Goal: Task Accomplishment & Management: Manage account settings

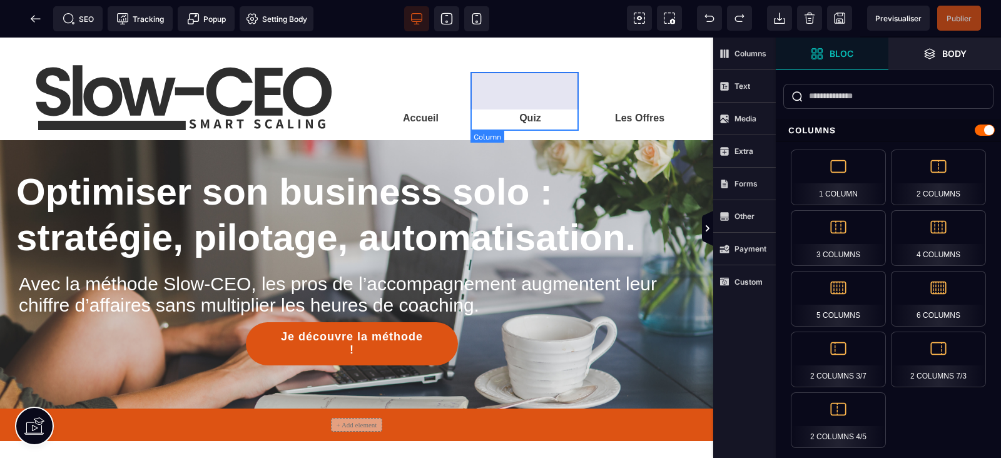
drag, startPoint x: 554, startPoint y: 76, endPoint x: 809, endPoint y: 55, distance: 256.2
click at [554, 76] on div "Quiz" at bounding box center [531, 99] width 110 height 55
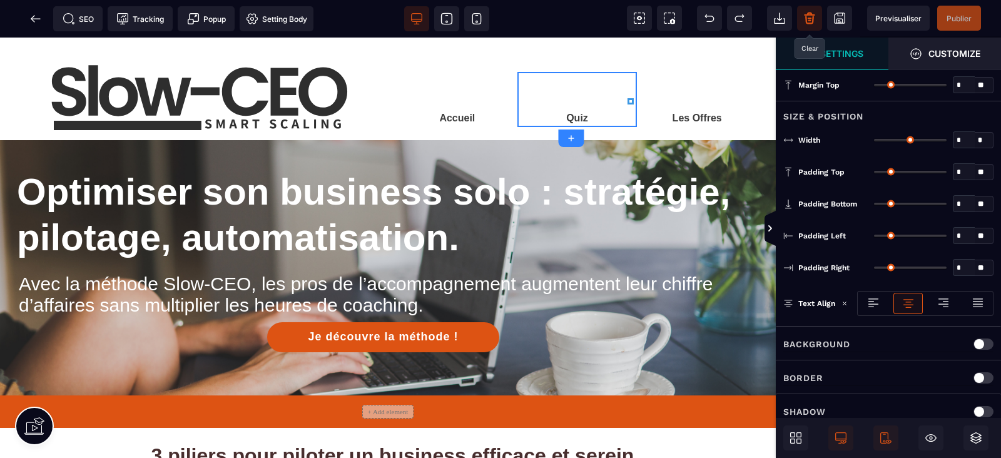
type input "*"
type input "***"
type input "**"
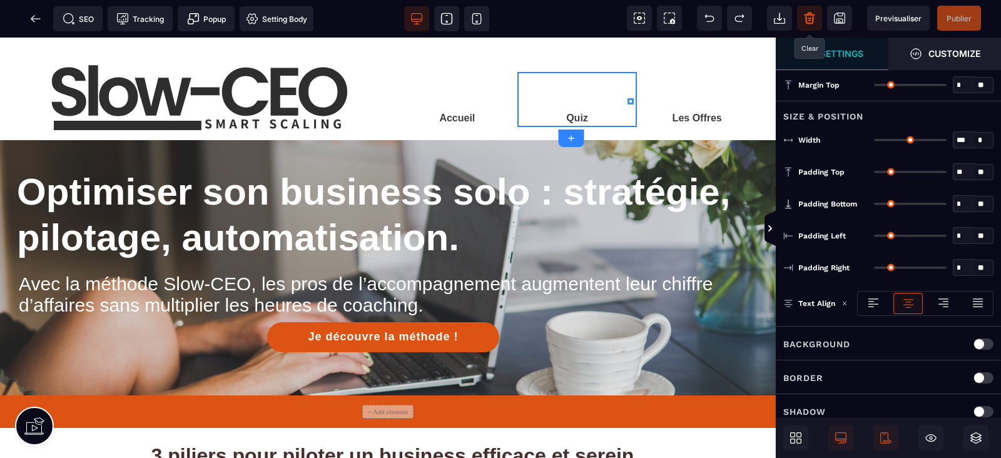
type input "*"
type input "**"
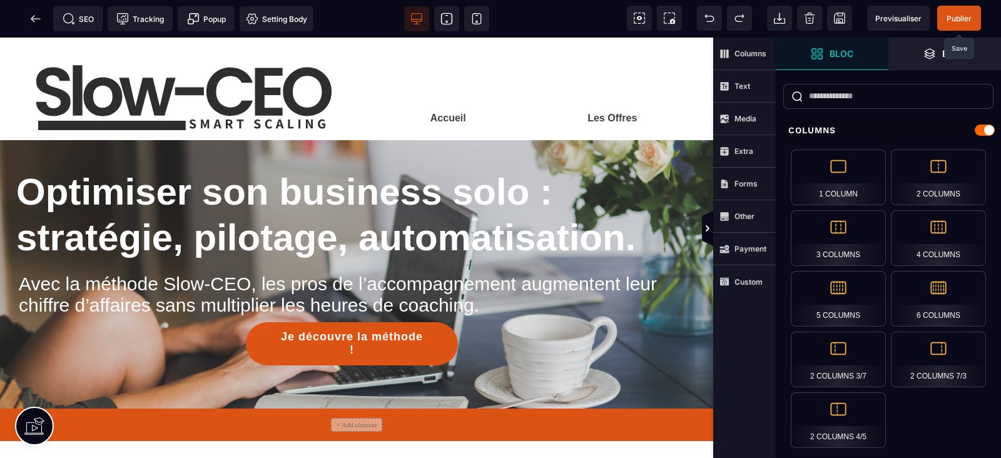
click at [961, 16] on span "Publier" at bounding box center [959, 18] width 25 height 9
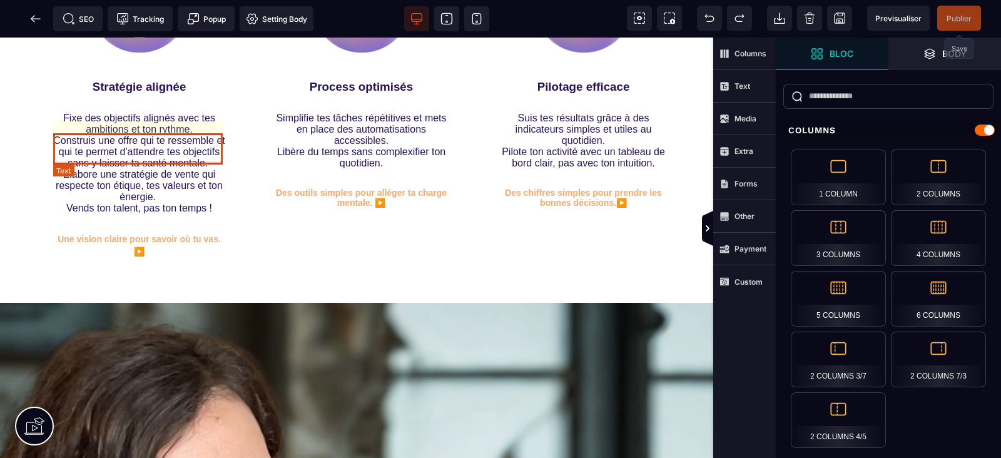
scroll to position [391, 0]
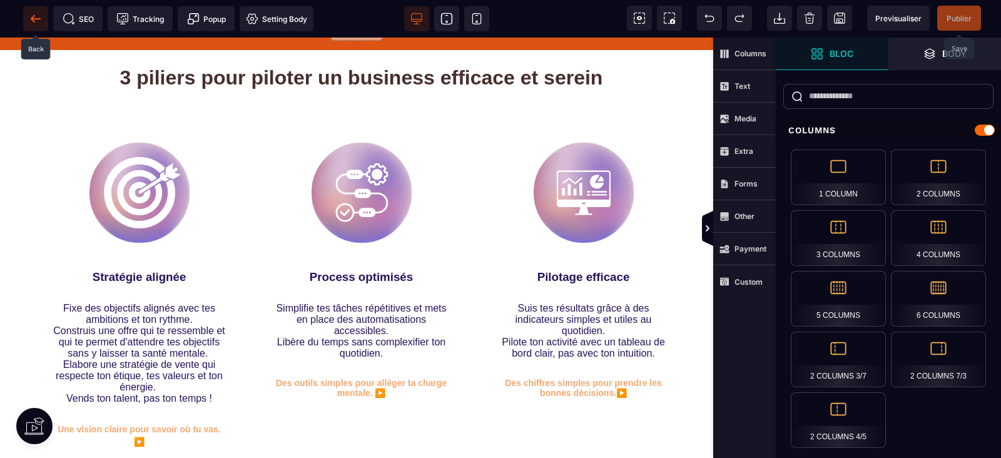
click at [36, 14] on icon at bounding box center [35, 19] width 13 height 13
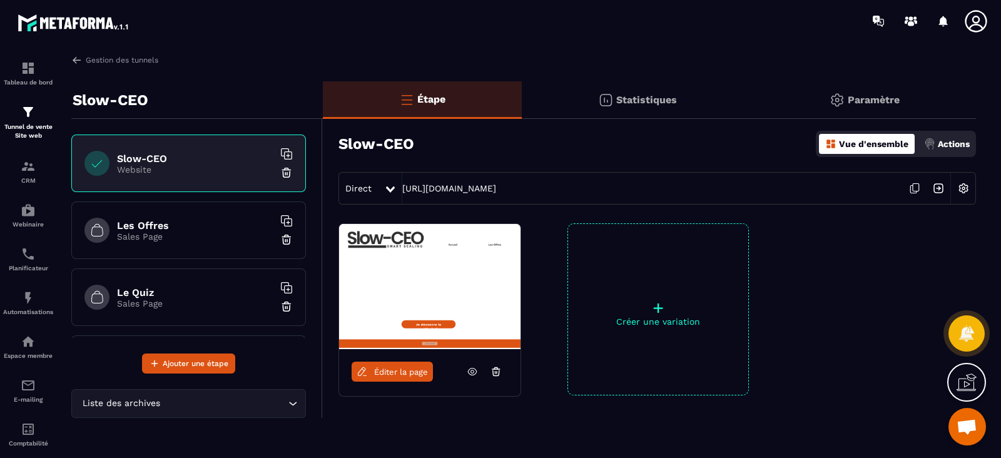
scroll to position [78, 0]
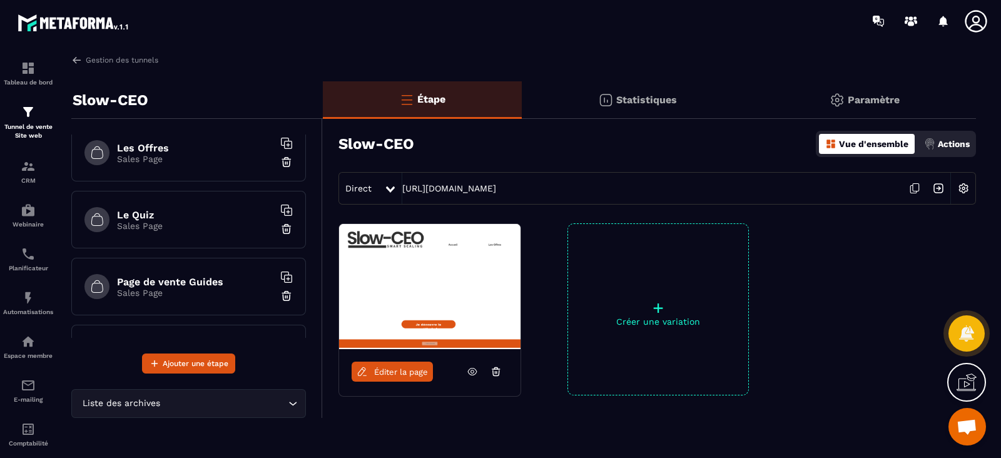
click at [280, 225] on img at bounding box center [286, 229] width 13 height 13
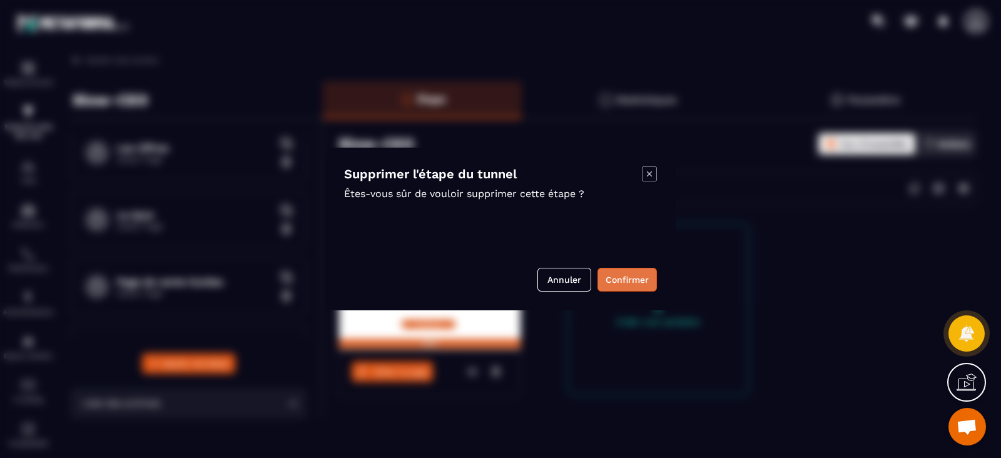
click at [630, 274] on button "Confirmer" at bounding box center [627, 280] width 59 height 24
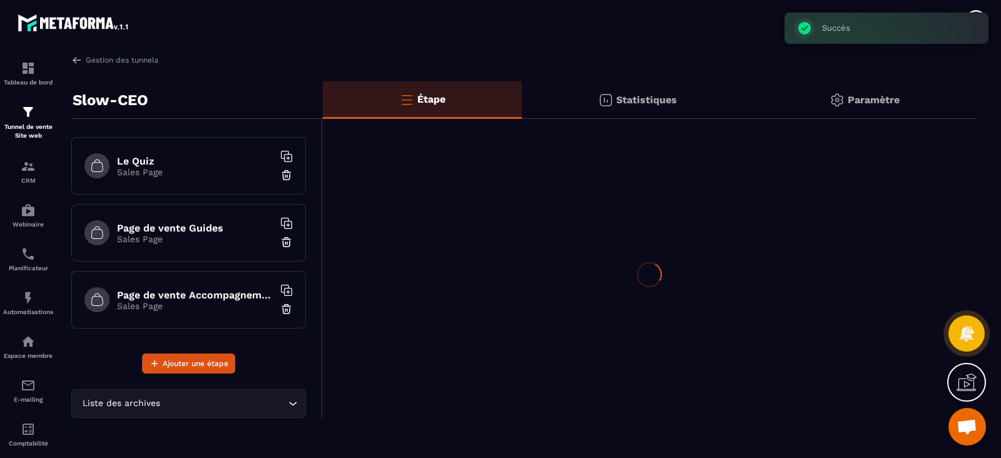
scroll to position [11, 0]
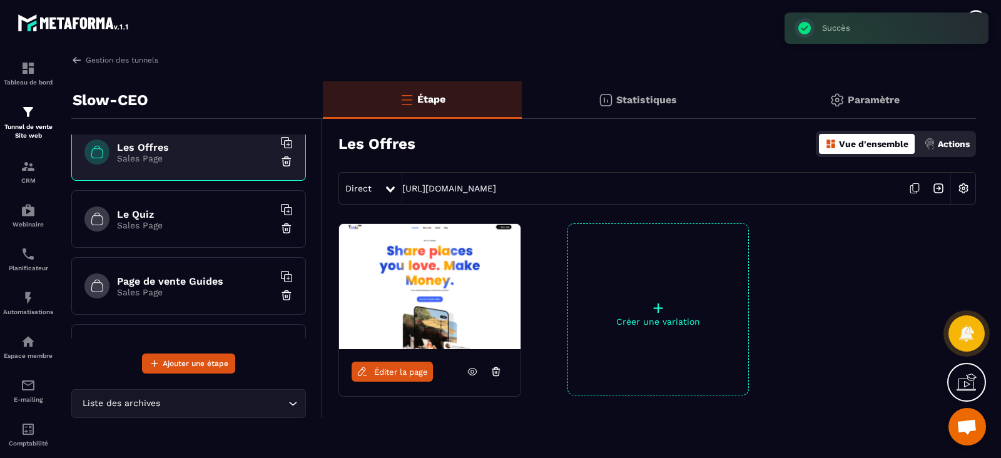
click at [280, 292] on img at bounding box center [286, 295] width 13 height 13
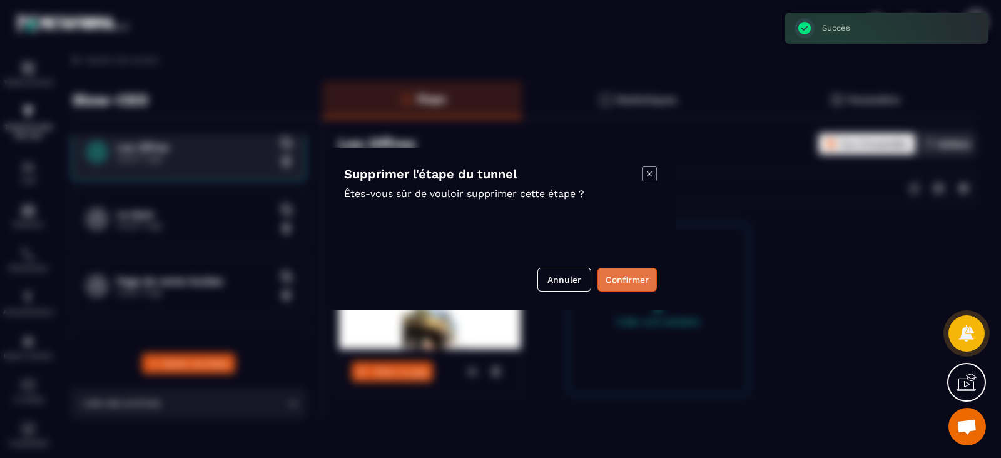
click at [614, 285] on button "Confirmer" at bounding box center [627, 280] width 59 height 24
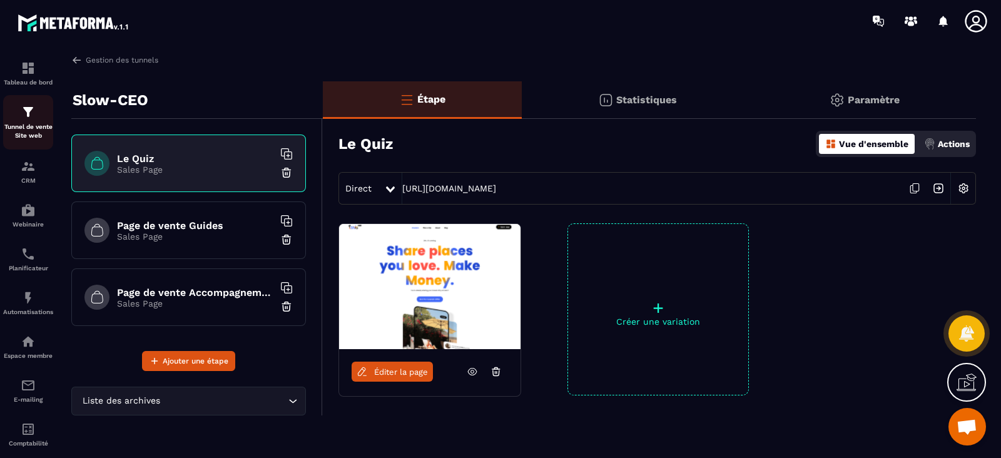
click at [23, 125] on p "Tunnel de vente Site web" at bounding box center [28, 132] width 50 height 18
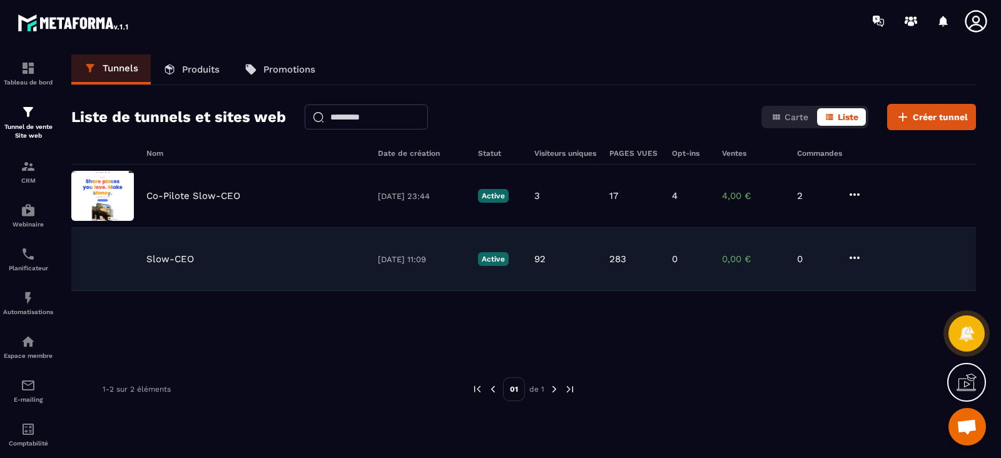
click at [173, 251] on div "Slow-CEO 04/07/2025 11:09 Active 92 283 0 0,00 € 0" at bounding box center [523, 259] width 905 height 63
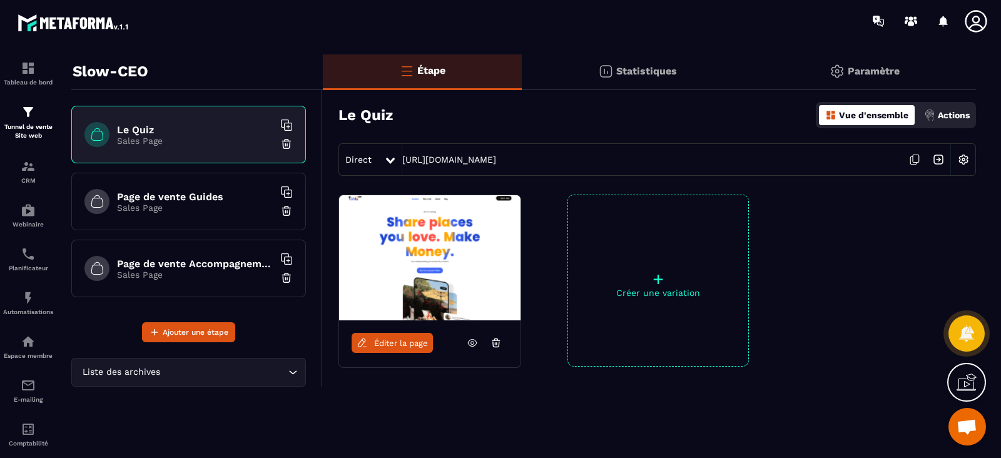
scroll to position [43, 0]
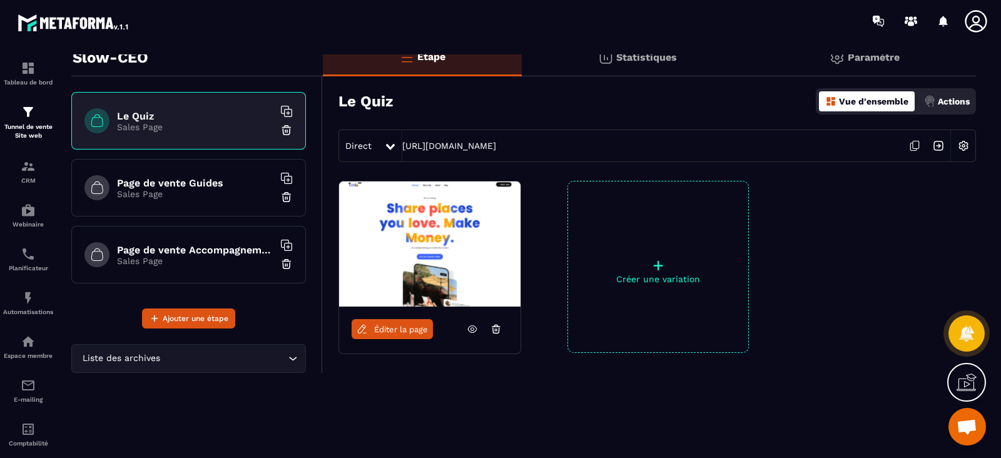
click at [169, 355] on input "Search for option" at bounding box center [224, 359] width 123 height 14
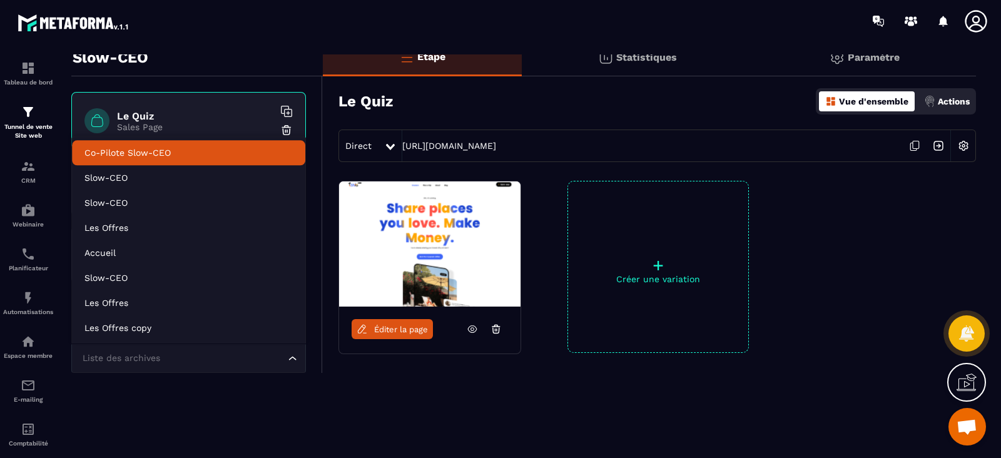
drag, startPoint x: 145, startPoint y: 148, endPoint x: 167, endPoint y: 92, distance: 60.4
click at [167, 92] on body "Tableau de bord Tunnel de vente Site web CRM Webinaire Planificateur Automatisa…" at bounding box center [500, 229] width 1001 height 458
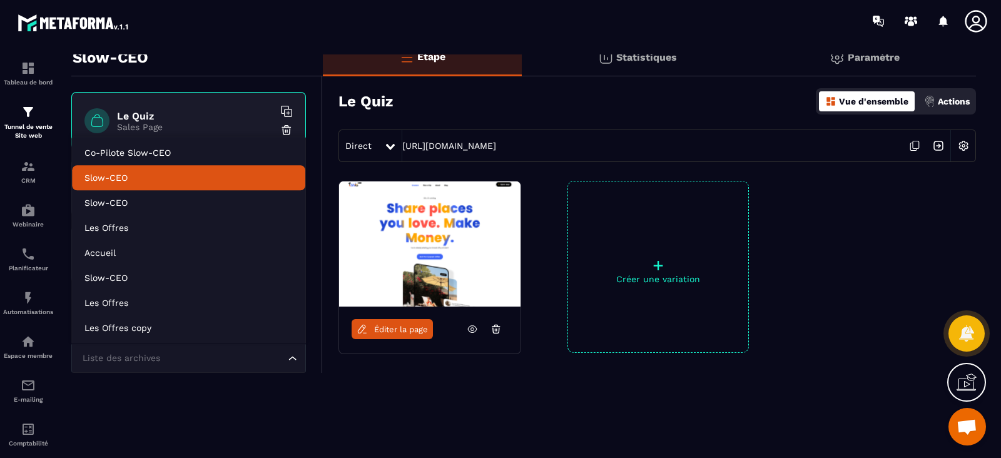
click at [131, 170] on li "Slow-CEO" at bounding box center [188, 177] width 233 height 25
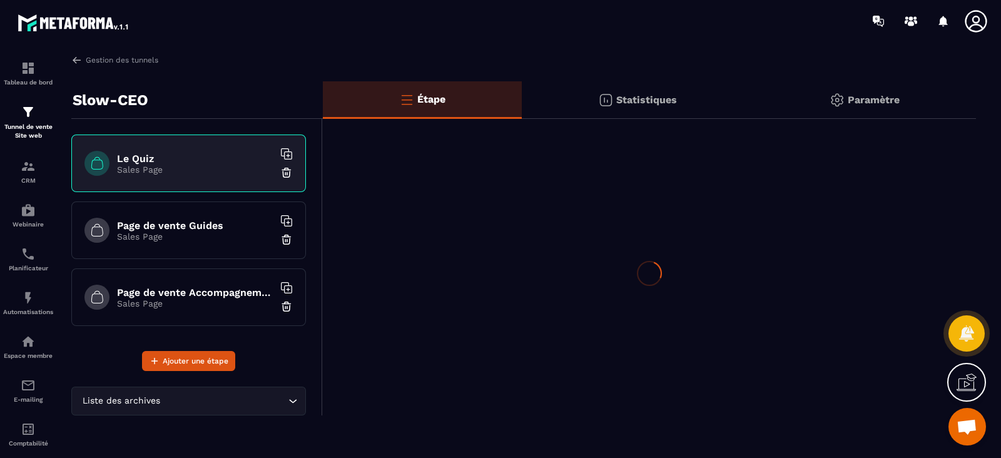
scroll to position [0, 0]
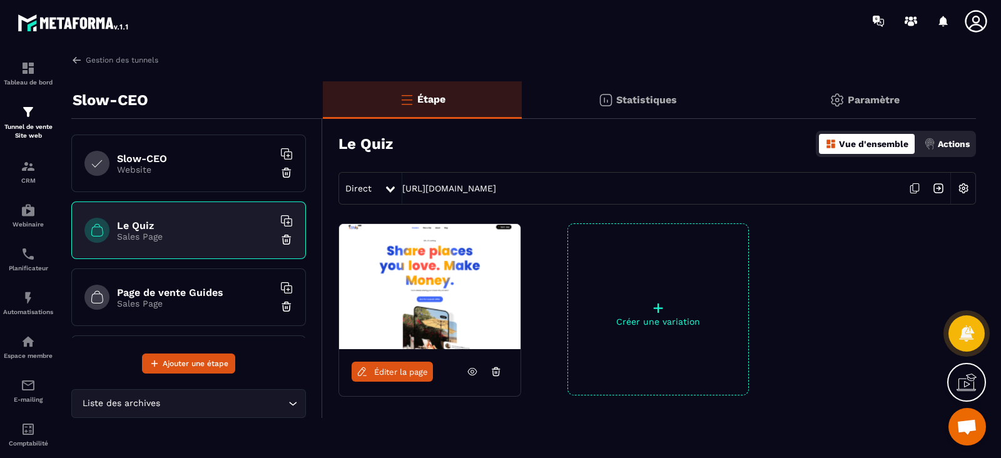
click at [280, 174] on img at bounding box center [286, 172] width 13 height 13
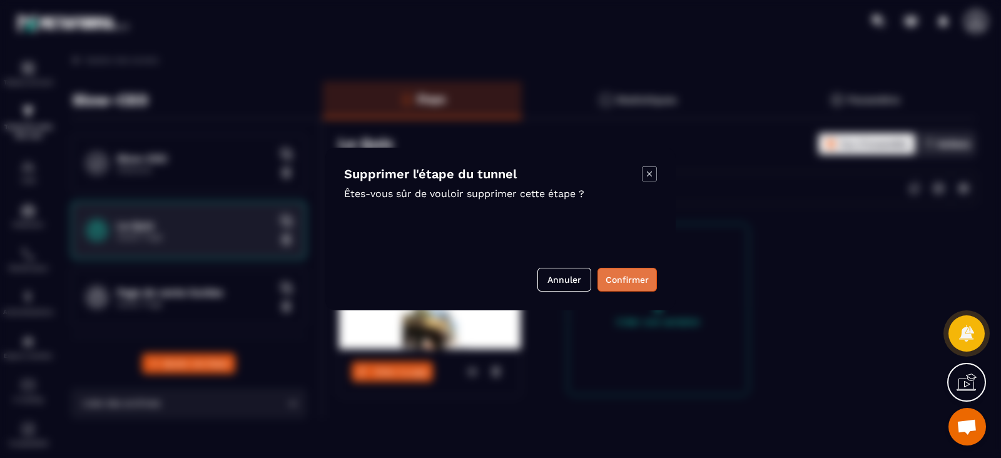
click at [630, 277] on button "Confirmer" at bounding box center [627, 280] width 59 height 24
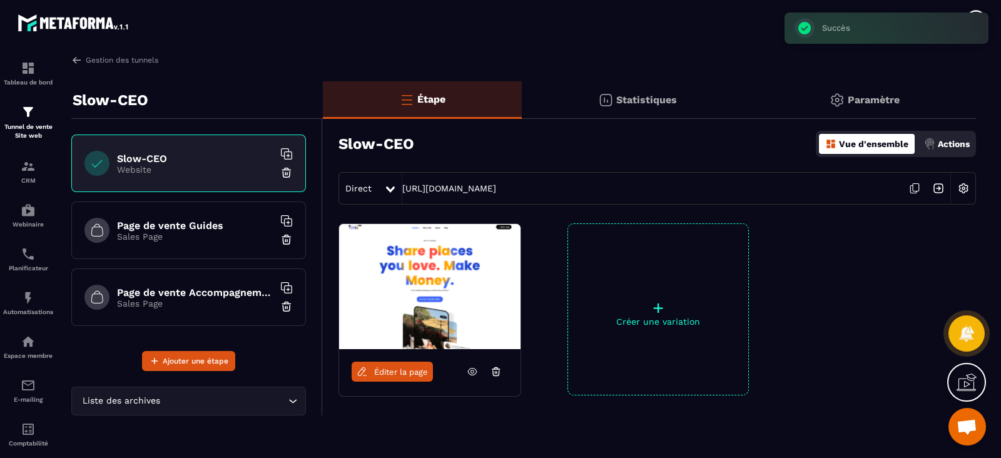
scroll to position [43, 0]
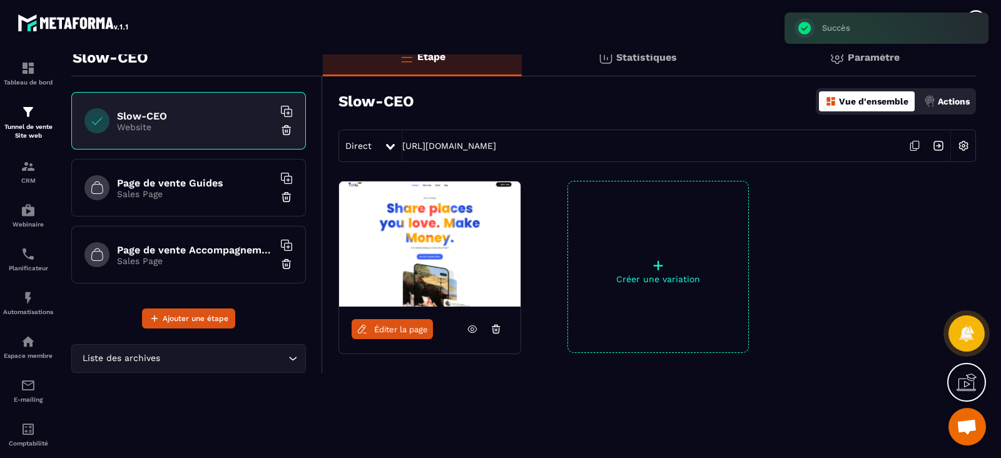
click at [291, 195] on img at bounding box center [286, 197] width 13 height 13
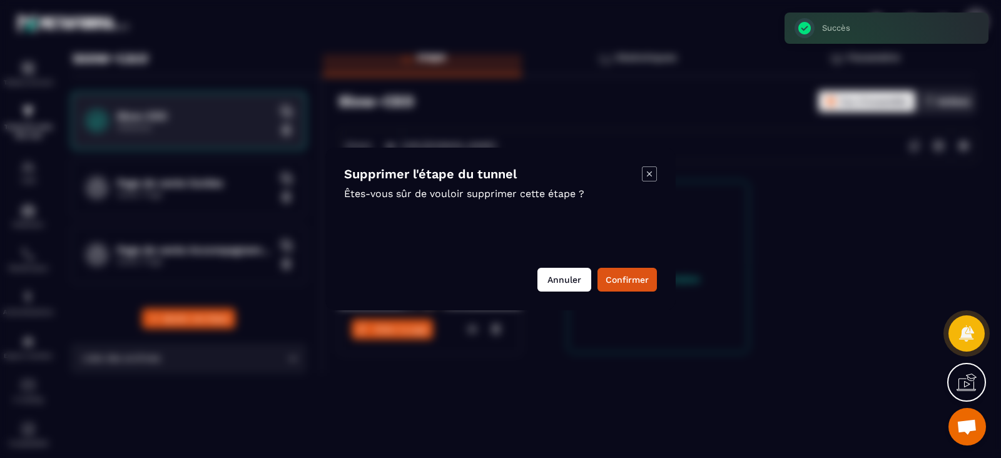
click at [542, 282] on button "Annuler" at bounding box center [565, 280] width 54 height 24
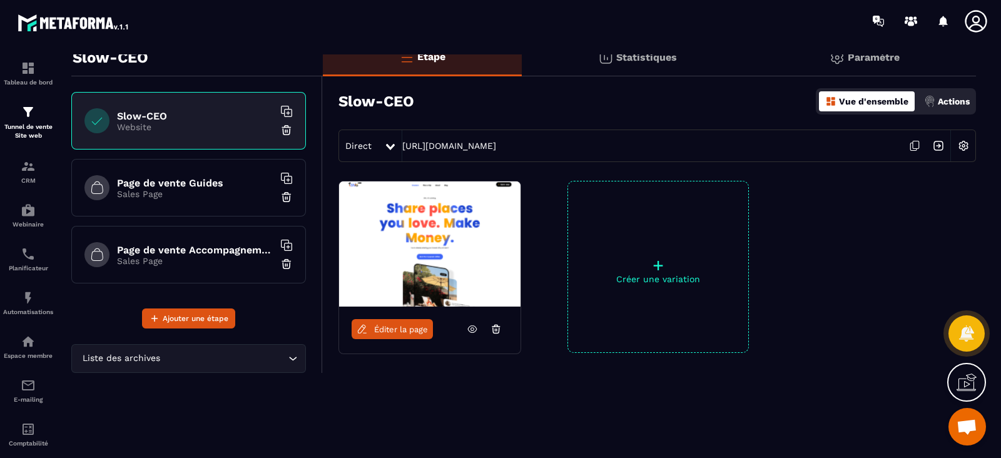
click at [143, 201] on div "Page de vente Guides Sales Page" at bounding box center [188, 188] width 235 height 58
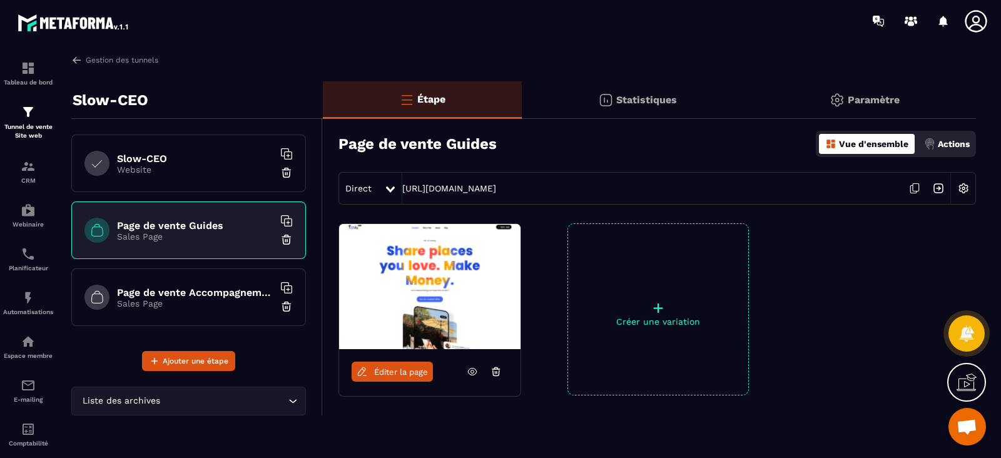
click at [286, 240] on img at bounding box center [286, 239] width 13 height 13
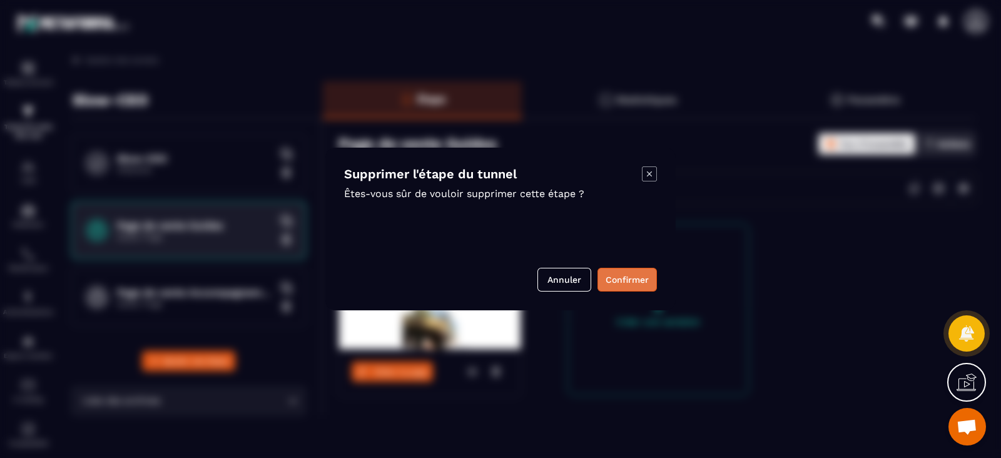
click at [610, 275] on button "Confirmer" at bounding box center [627, 280] width 59 height 24
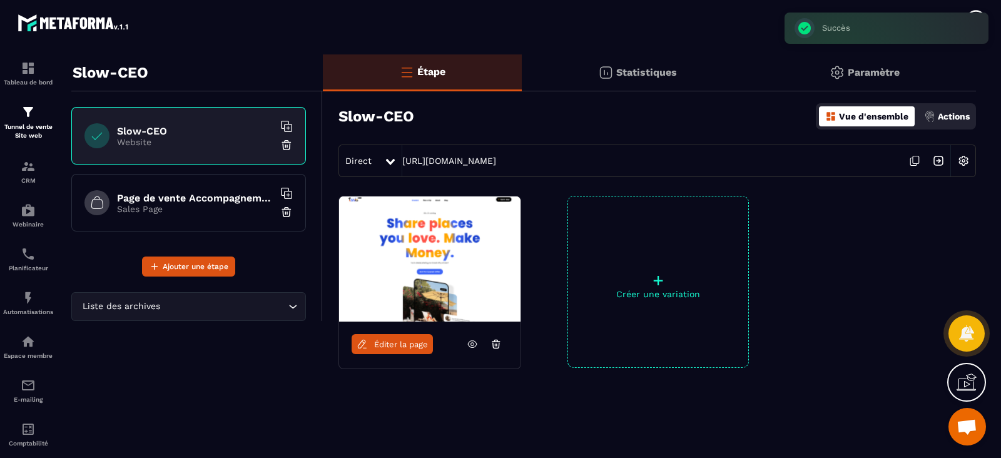
scroll to position [43, 0]
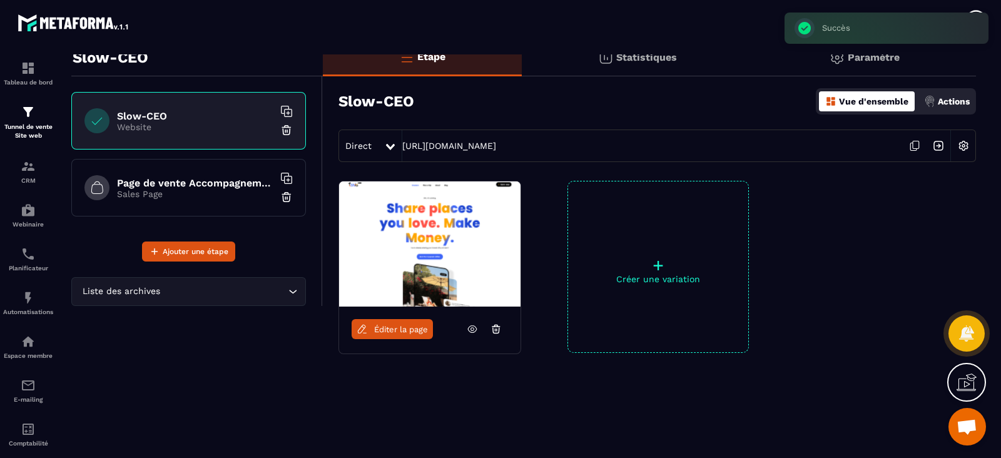
click at [210, 193] on p "Sales Page" at bounding box center [195, 194] width 156 height 10
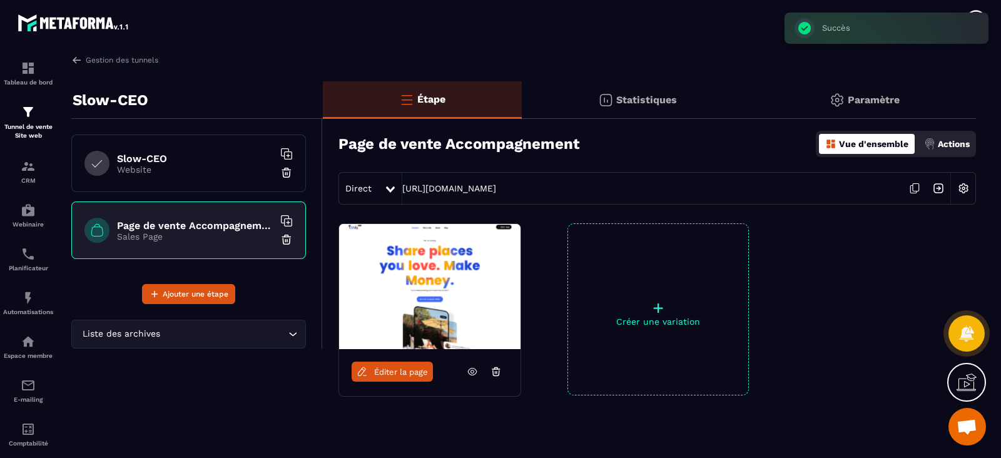
click at [288, 242] on img at bounding box center [286, 239] width 13 height 13
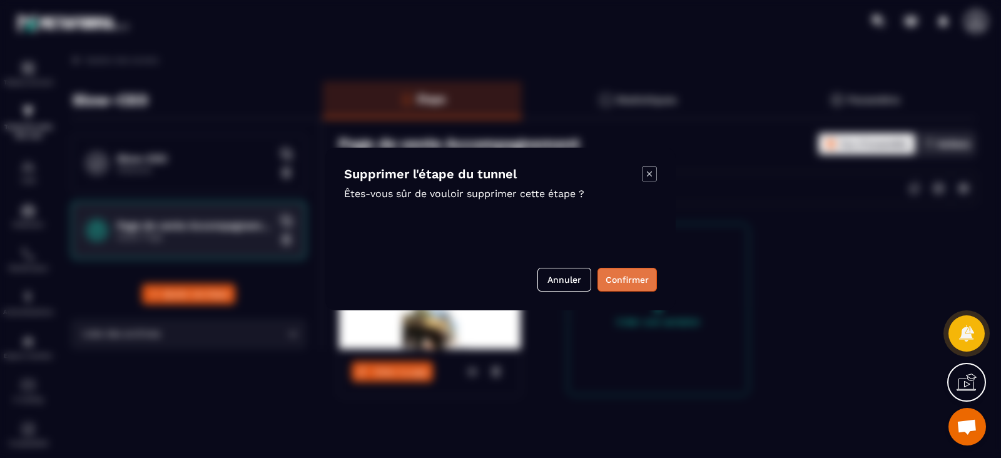
click at [602, 276] on button "Confirmer" at bounding box center [627, 280] width 59 height 24
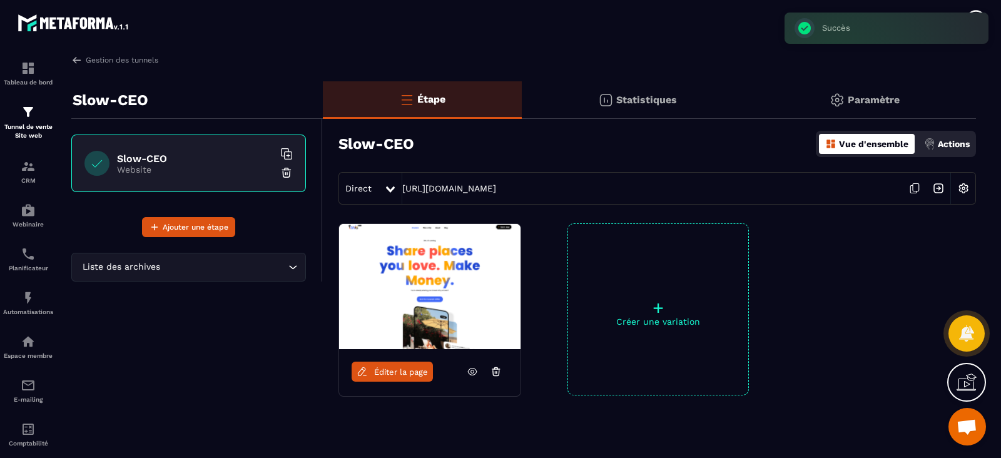
click at [155, 171] on p "Website" at bounding box center [195, 170] width 156 height 10
click at [74, 58] on img at bounding box center [76, 59] width 11 height 11
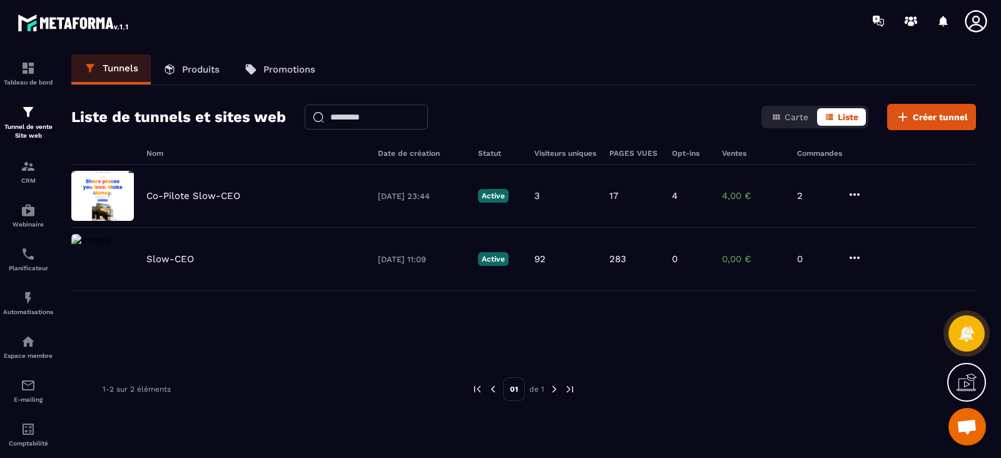
click at [195, 73] on p "Produits" at bounding box center [201, 69] width 38 height 11
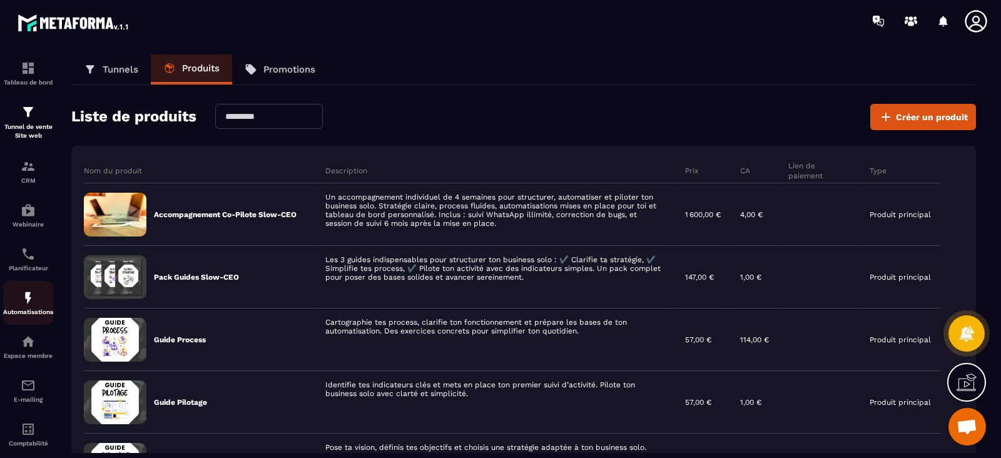
click at [34, 312] on p "Automatisations" at bounding box center [28, 312] width 50 height 7
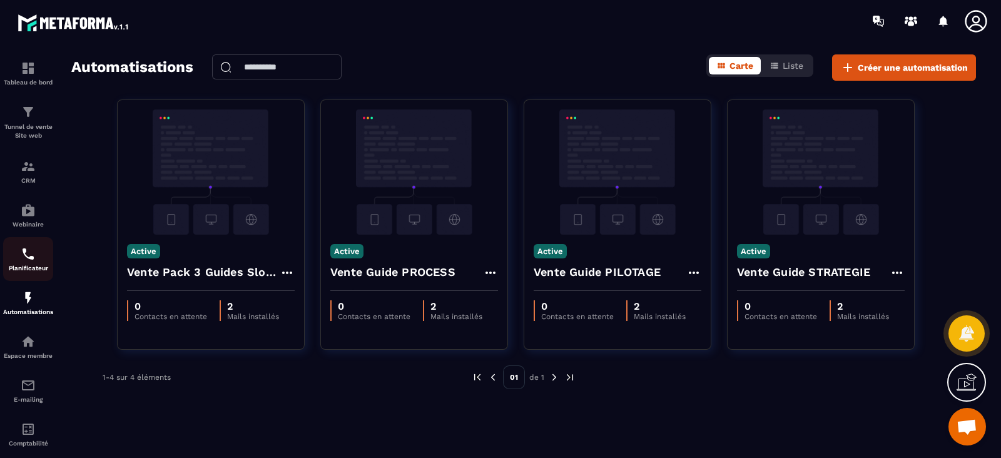
click at [25, 253] on img at bounding box center [28, 254] width 15 height 15
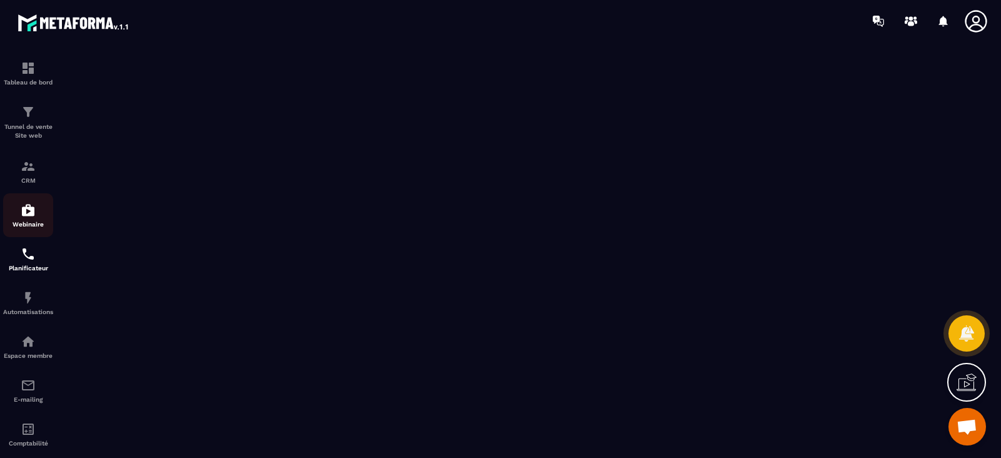
click at [34, 208] on img at bounding box center [28, 210] width 15 height 15
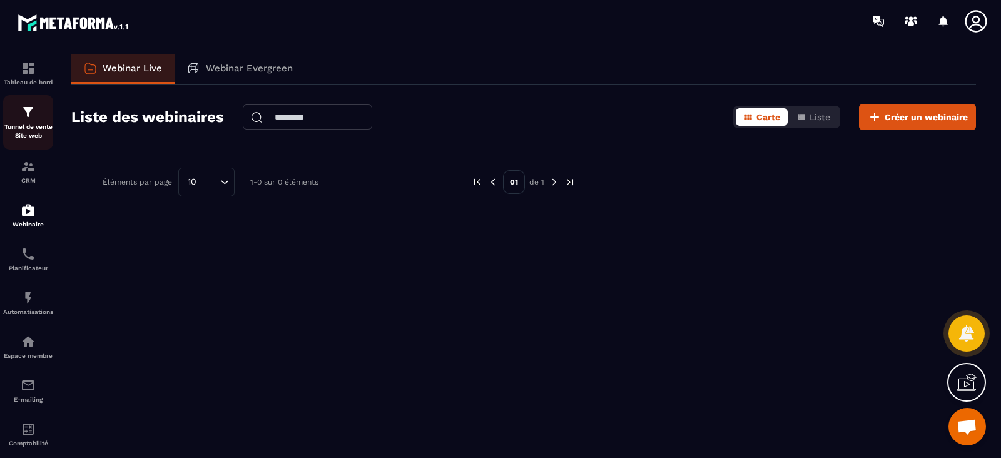
click at [34, 126] on p "Tunnel de vente Site web" at bounding box center [28, 132] width 50 height 18
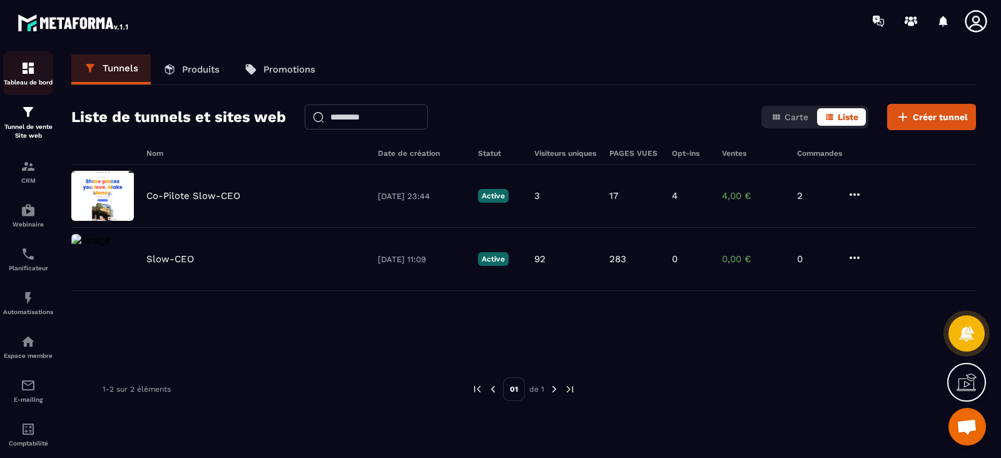
click at [43, 80] on p "Tableau de bord" at bounding box center [28, 82] width 50 height 7
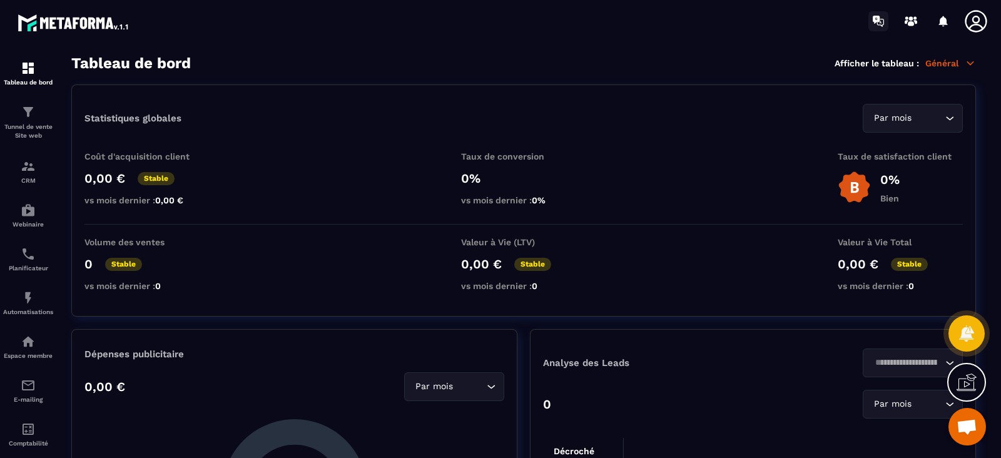
click at [883, 19] on icon at bounding box center [881, 23] width 7 height 8
click at [909, 17] on icon at bounding box center [911, 21] width 20 height 20
click at [970, 20] on icon at bounding box center [976, 21] width 25 height 25
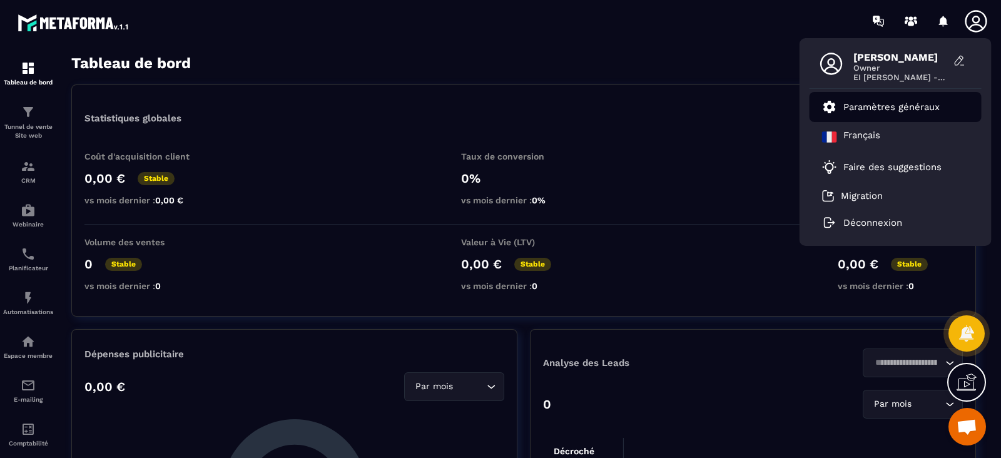
click at [891, 101] on link "Paramètres généraux" at bounding box center [881, 107] width 118 height 15
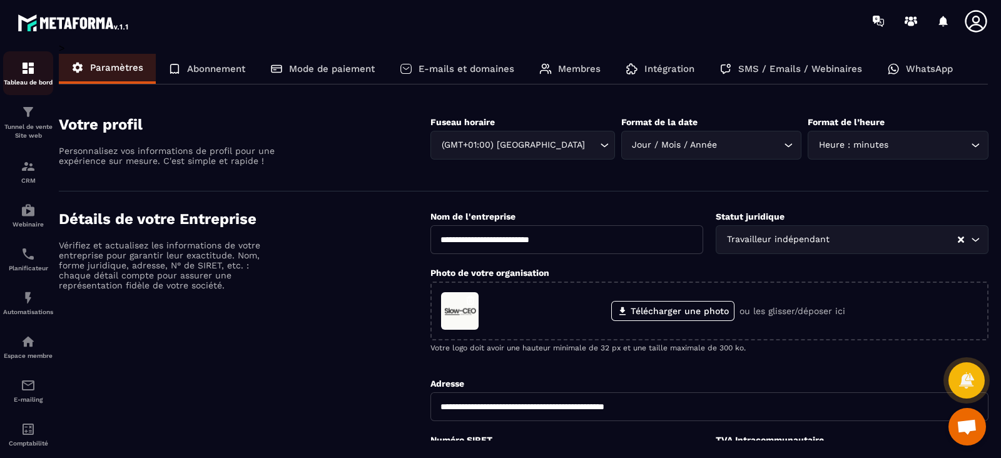
click at [16, 75] on div "Tableau de bord" at bounding box center [28, 73] width 50 height 25
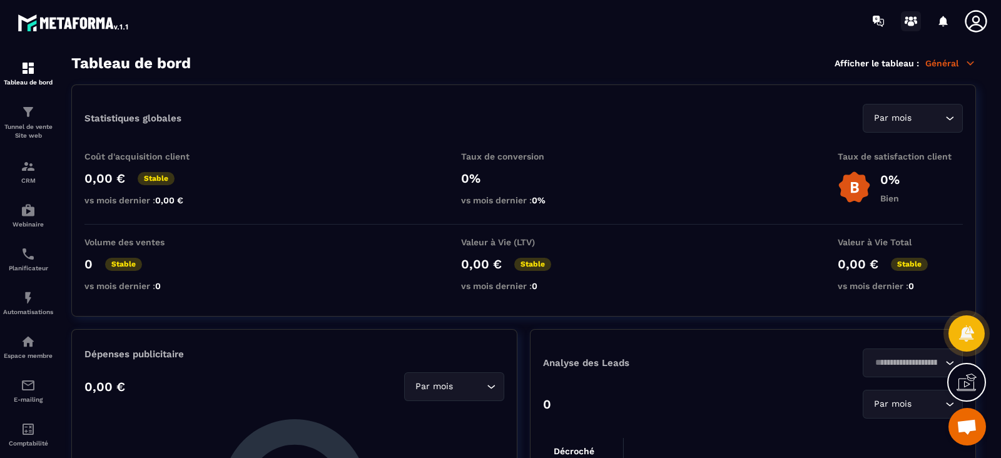
click at [914, 13] on icon at bounding box center [911, 21] width 20 height 20
click at [36, 164] on div "CRM" at bounding box center [28, 171] width 50 height 25
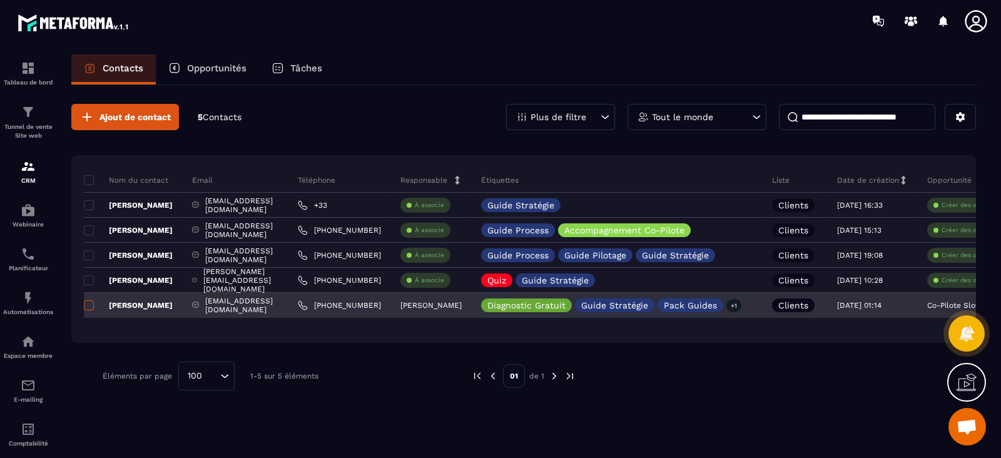
click at [91, 306] on span at bounding box center [89, 305] width 10 height 10
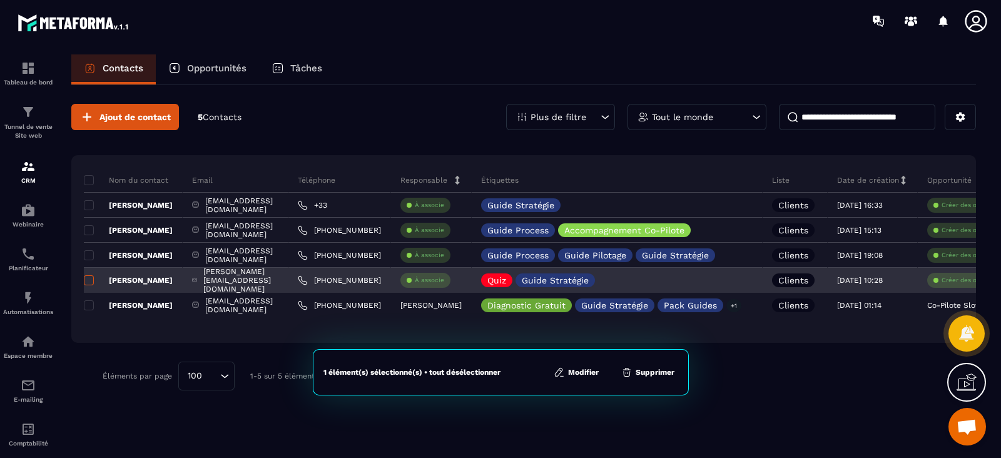
click at [88, 286] on label at bounding box center [88, 284] width 9 height 9
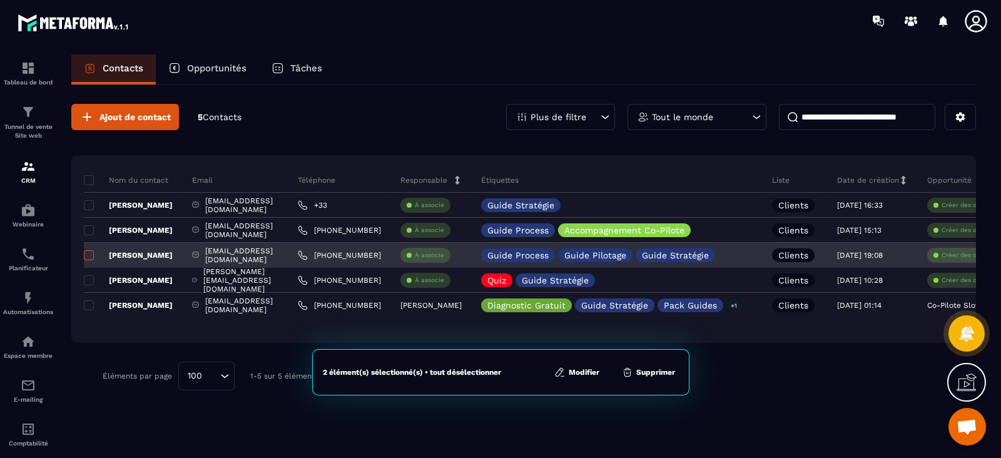
click at [90, 253] on span at bounding box center [89, 255] width 10 height 10
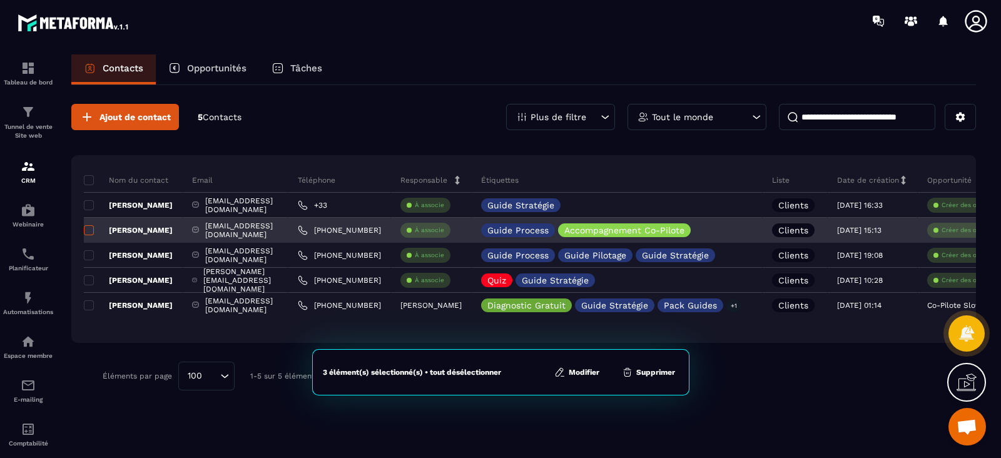
click at [88, 235] on label at bounding box center [88, 234] width 9 height 9
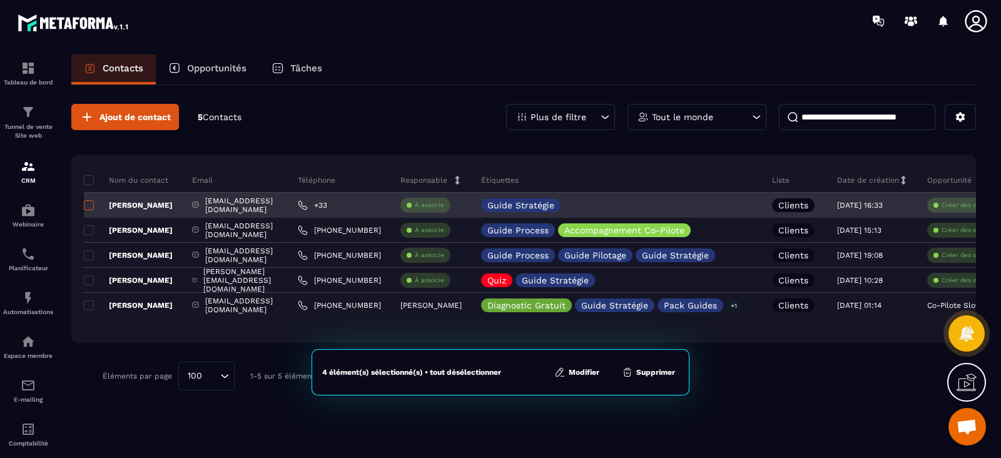
click at [85, 202] on span at bounding box center [89, 205] width 10 height 10
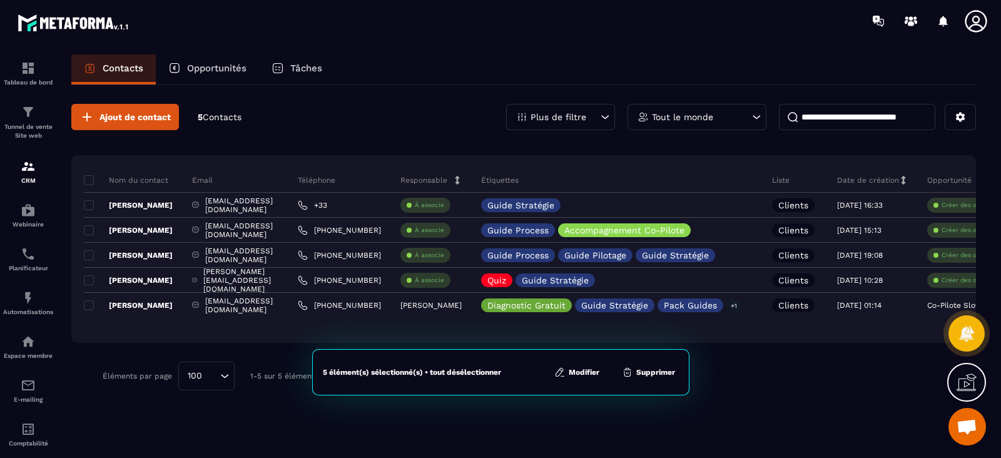
click at [654, 368] on button "Supprimer" at bounding box center [648, 372] width 61 height 13
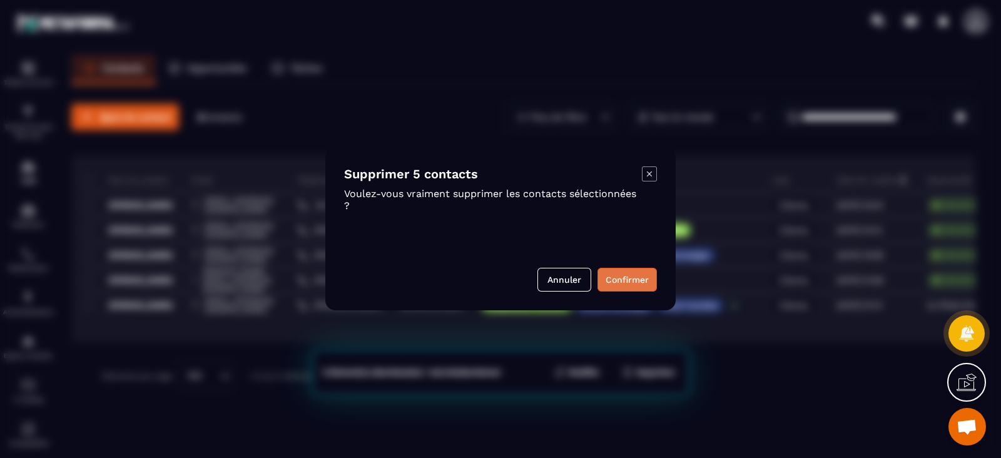
click at [631, 283] on button "Confirmer" at bounding box center [627, 280] width 59 height 24
